Goal: Task Accomplishment & Management: Use online tool/utility

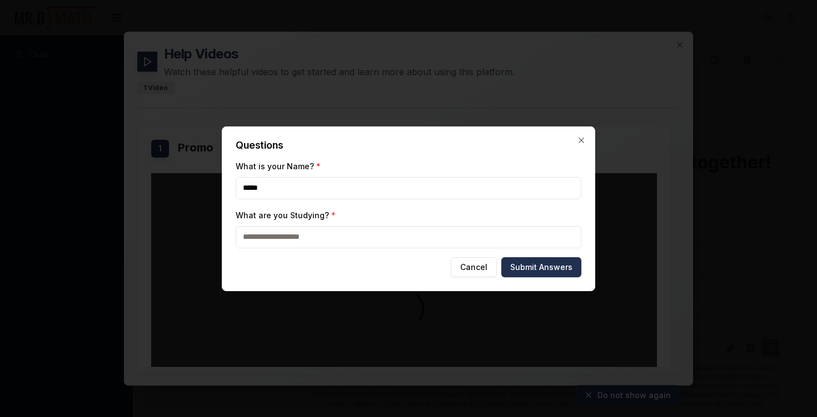
type input "*****"
type input "****"
click at [573, 273] on button "Submit Answers" at bounding box center [542, 267] width 80 height 20
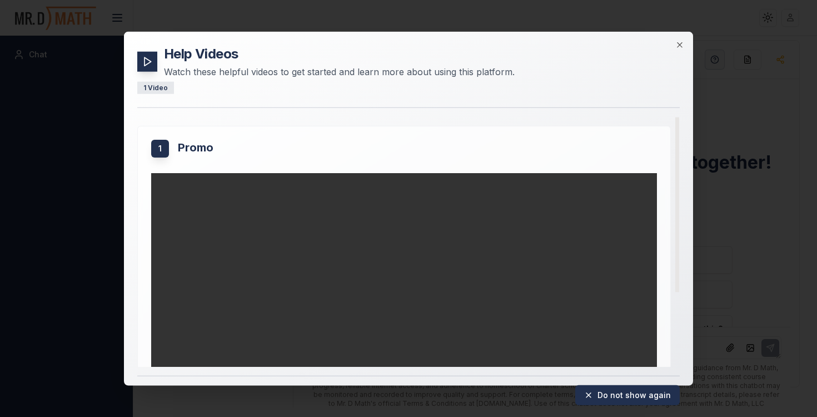
click at [175, 151] on div "1 Promo" at bounding box center [404, 151] width 506 height 24
click at [147, 59] on polygon at bounding box center [148, 61] width 7 height 8
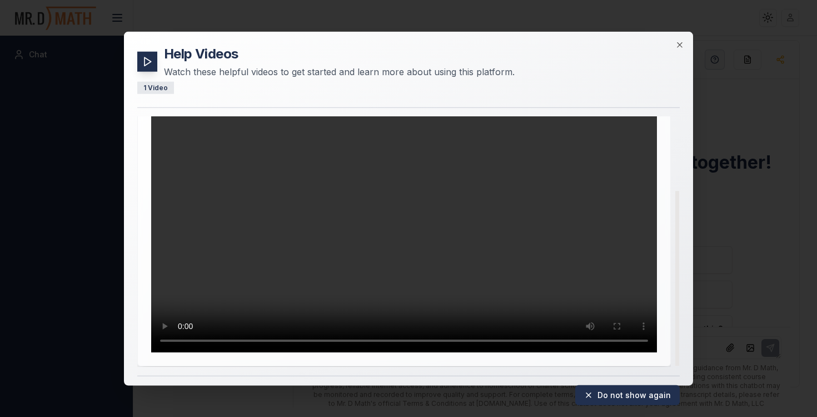
scroll to position [105, 0]
click at [679, 44] on icon "button" at bounding box center [679, 44] width 5 height 5
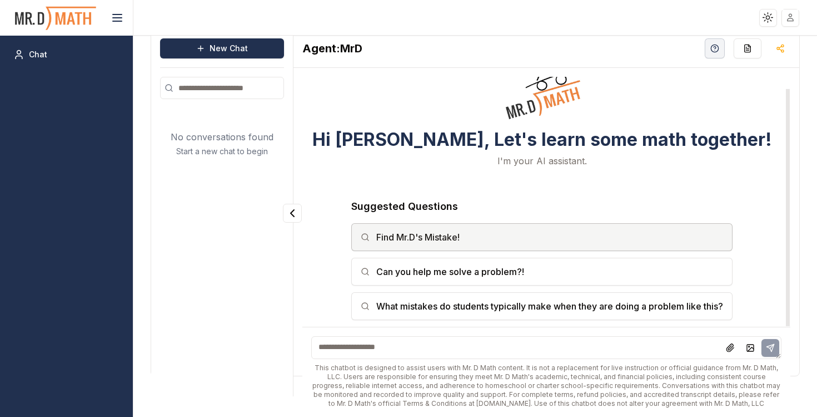
scroll to position [11, 0]
click at [479, 231] on button "Find Mr.D's Mistake!" at bounding box center [541, 237] width 381 height 28
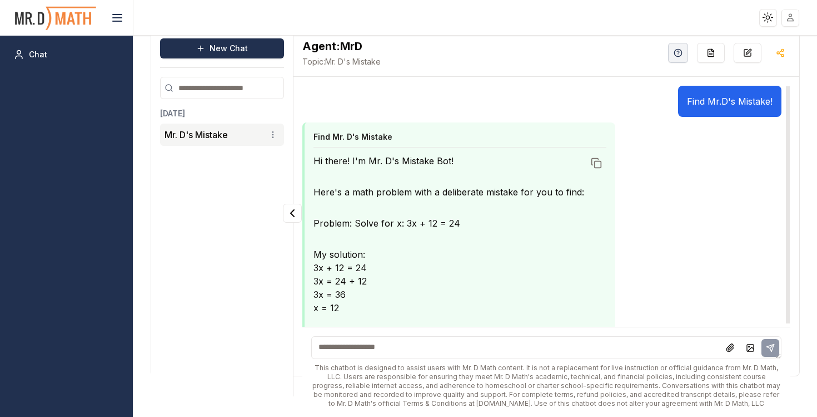
scroll to position [20, 0]
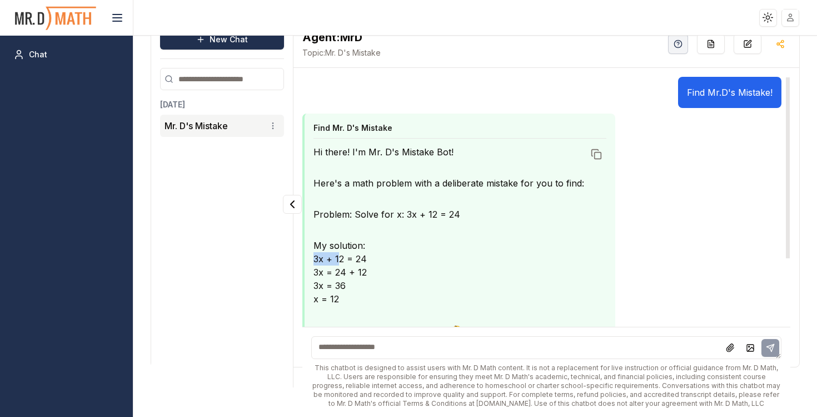
drag, startPoint x: 314, startPoint y: 260, endPoint x: 339, endPoint y: 260, distance: 25.6
click at [339, 260] on p "My solution: 3x + 12 = 24 3x = 24 + 12 3x = 36 x = 12" at bounding box center [449, 272] width 271 height 67
click at [395, 271] on p "My solution: 3x + 12 = 24 3x = 24 + 12 3x = 36 x = 12" at bounding box center [449, 272] width 271 height 67
click at [391, 277] on p "My solution: 3x + 12 = 24 3x = 24 + 12 3x = 36 x = 12" at bounding box center [449, 272] width 271 height 67
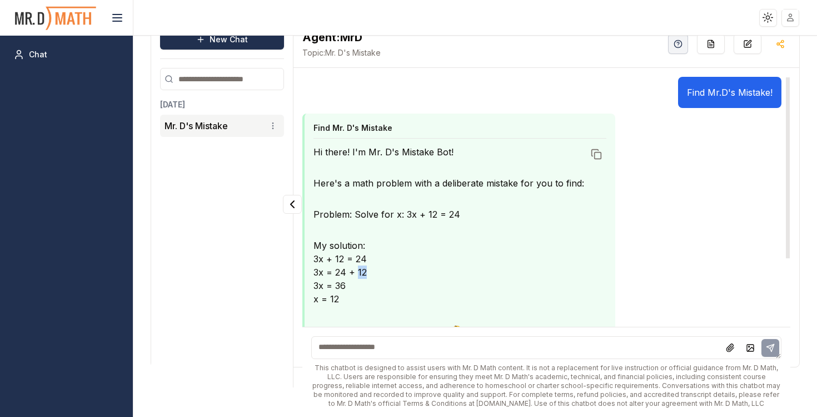
drag, startPoint x: 370, startPoint y: 272, endPoint x: 356, endPoint y: 272, distance: 13.9
click at [356, 272] on p "My solution: 3x + 12 = 24 3x = 24 + 12 3x = 36 x = 12" at bounding box center [449, 272] width 271 height 67
click at [382, 281] on p "My solution: 3x + 12 = 24 3x = 24 + 12 3x = 36 x = 12" at bounding box center [449, 272] width 271 height 67
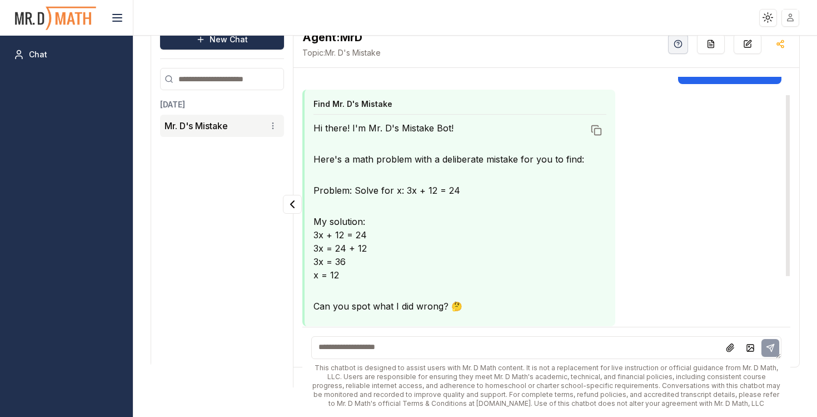
scroll to position [25, 0]
click at [414, 347] on textarea at bounding box center [546, 347] width 471 height 23
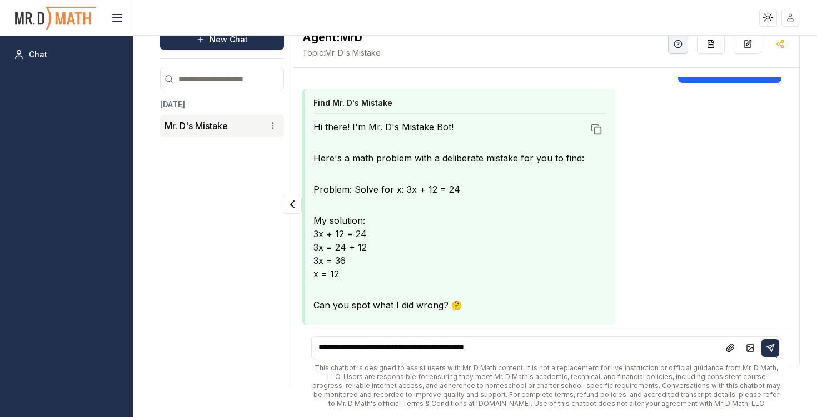
type textarea "**********"
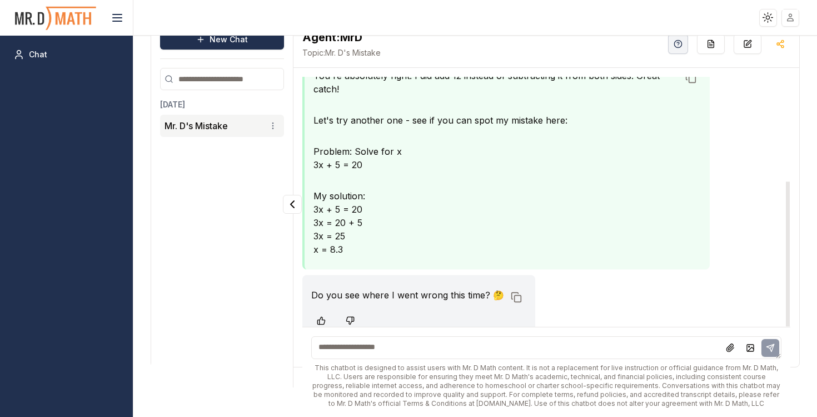
scroll to position [435, 0]
